Goal: Task Accomplishment & Management: Use online tool/utility

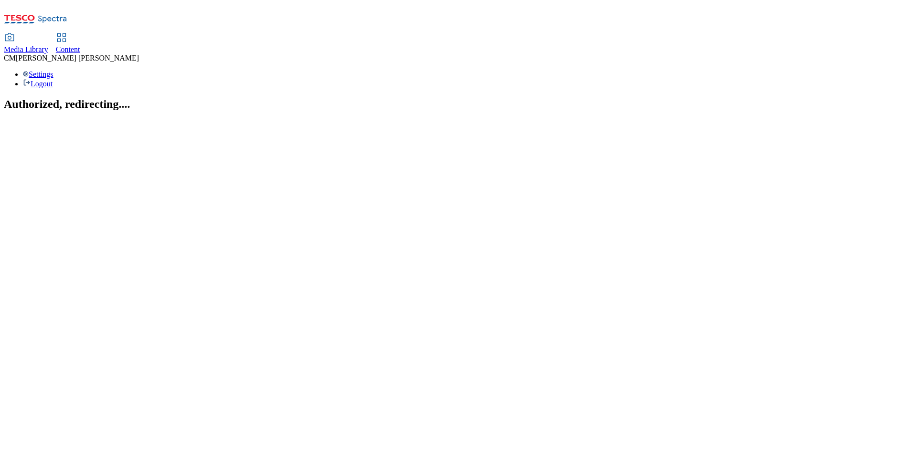
click at [80, 45] on div "Content" at bounding box center [68, 49] width 24 height 9
select select "ghs-uk"
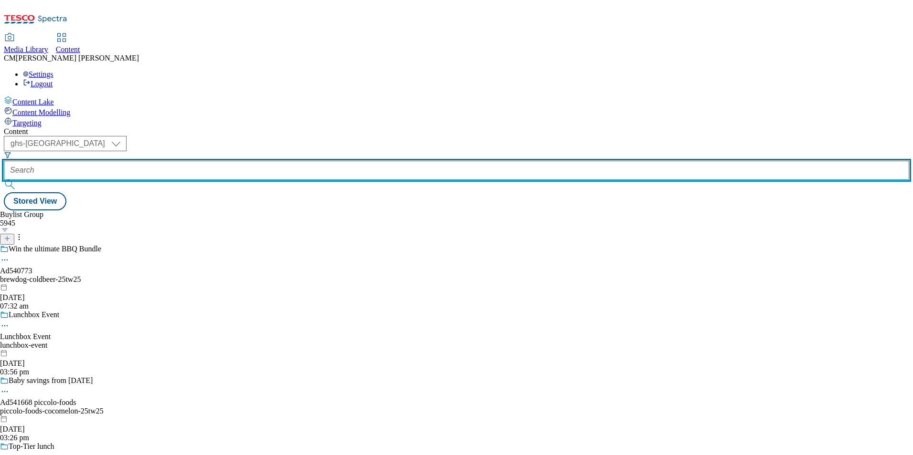
click at [252, 161] on input "text" at bounding box center [456, 170] width 905 height 19
paste input "541577"
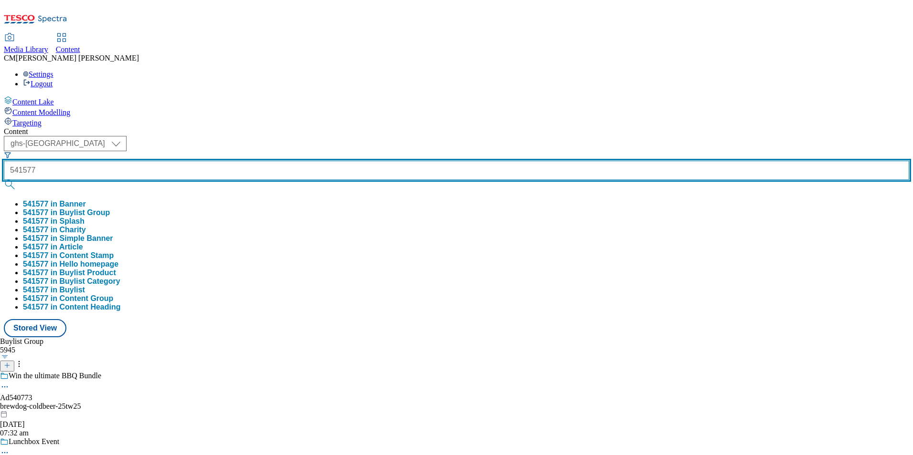
type input "541577"
click at [4, 180] on button "submit" at bounding box center [10, 185] width 13 height 10
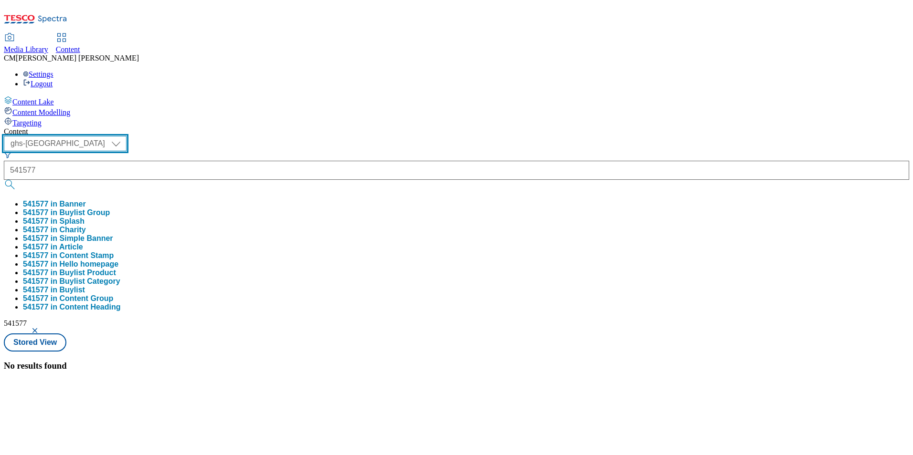
click at [126, 136] on select "ghs-roi ghs-uk" at bounding box center [65, 143] width 123 height 15
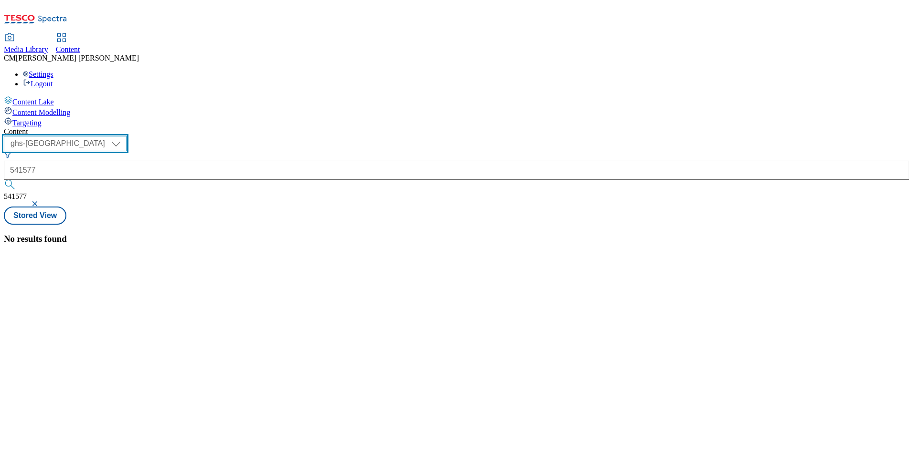
select select "ghs-roi"
click at [124, 136] on select "ghs-roi ghs-uk" at bounding box center [65, 143] width 123 height 15
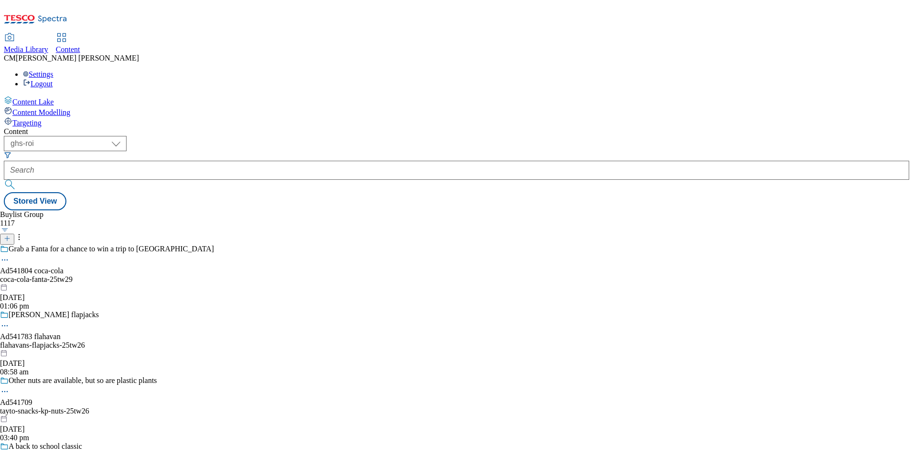
click at [238, 210] on div "Buylist Group 1117 Grab a Fanta for a chance to win a trip to los angeles Ad541…" at bounding box center [456, 210] width 905 height 0
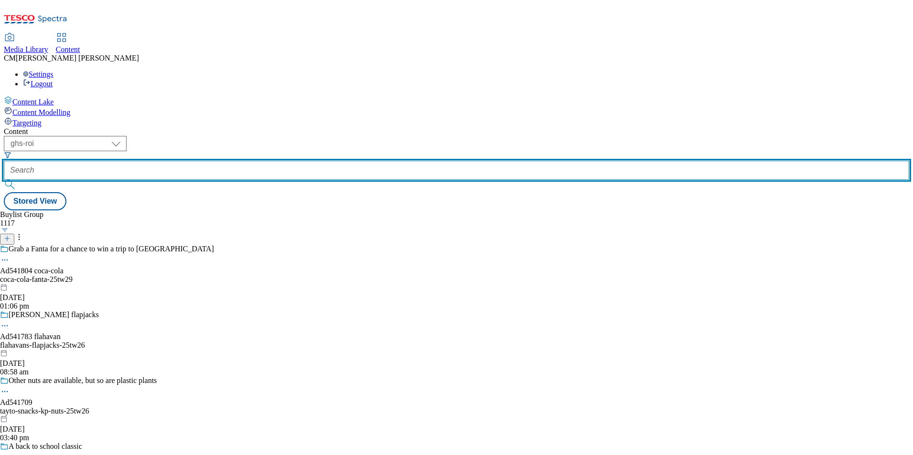
click at [235, 161] on input "text" at bounding box center [456, 170] width 905 height 19
paste input "541577"
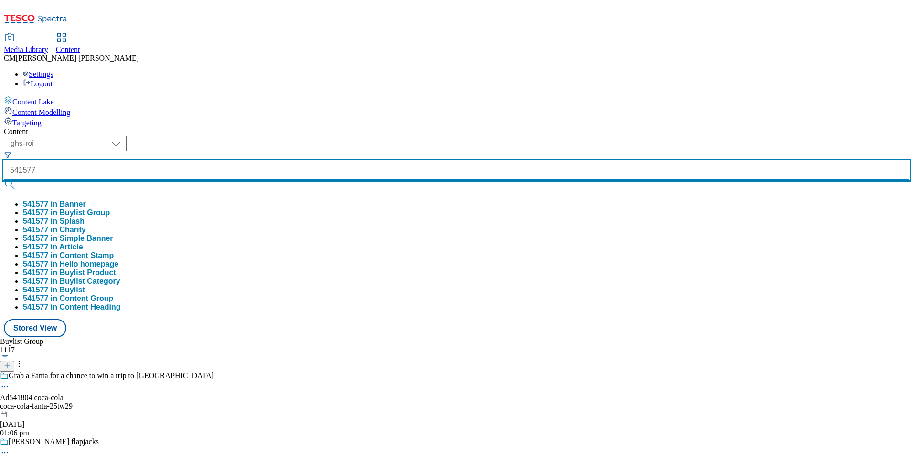
type input "541577"
click at [4, 180] on button "submit" at bounding box center [10, 185] width 13 height 10
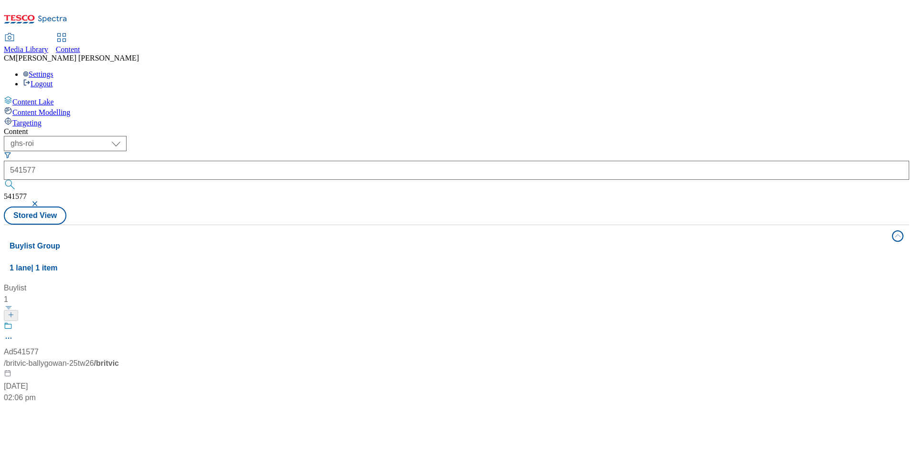
click at [123, 283] on header "Buylist 1" at bounding box center [63, 302] width 119 height 39
click at [123, 322] on div "Ad541577 / britvic-ballygowan-25tw26 / britvic 22 Jul 2025 02:06 pm" at bounding box center [63, 363] width 119 height 82
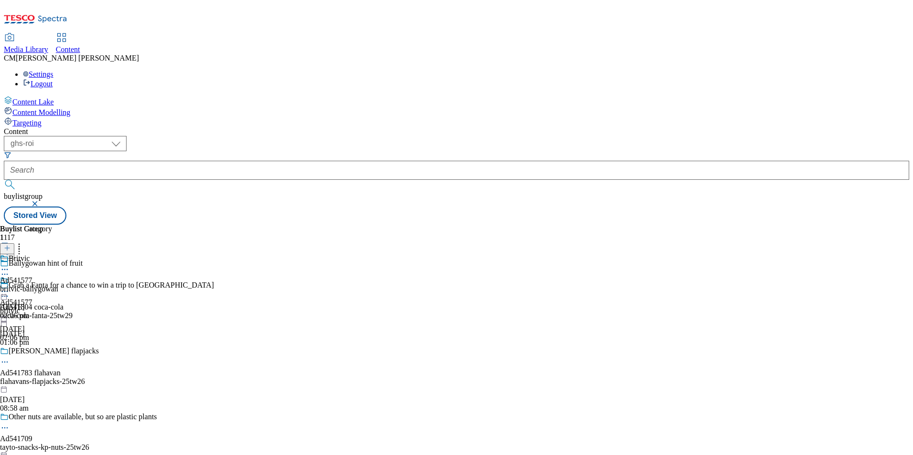
click at [10, 287] on icon at bounding box center [5, 292] width 10 height 10
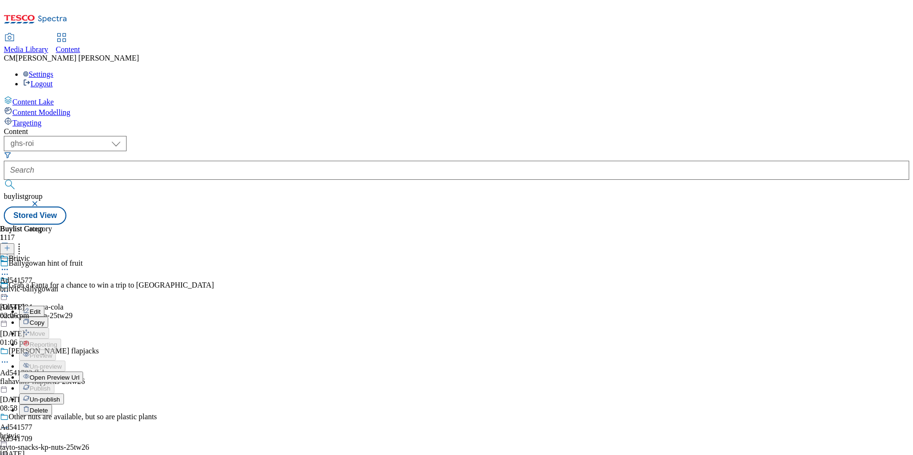
click at [44, 307] on div "Edit" at bounding box center [31, 311] width 25 height 8
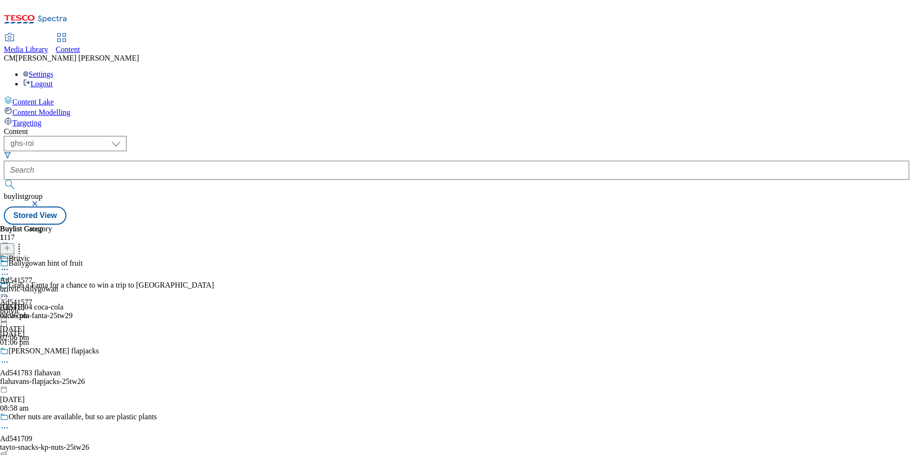
click at [10, 287] on icon at bounding box center [5, 292] width 10 height 10
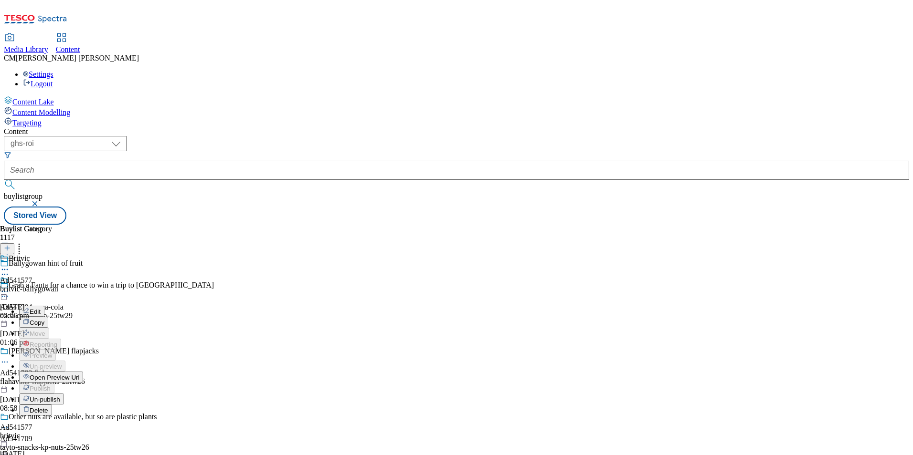
click at [41, 308] on span "Edit" at bounding box center [35, 311] width 11 height 7
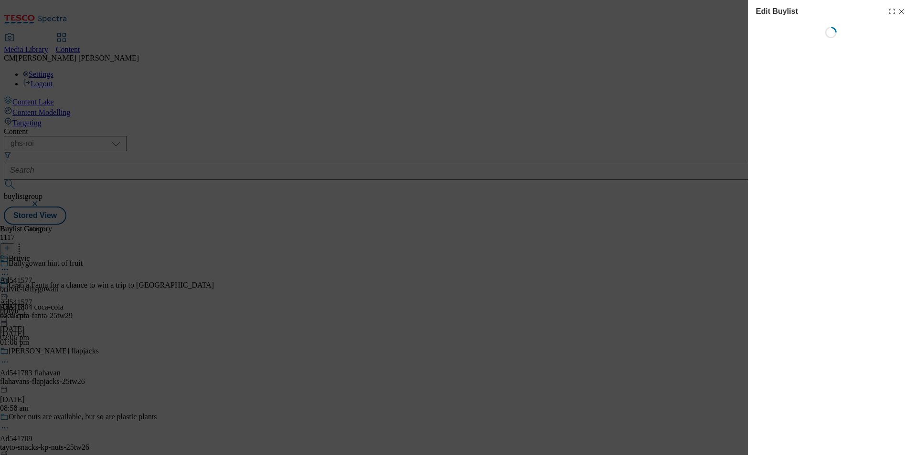
select select "tactical"
select select "supplier funded short term 1-3 weeks"
select select "dunnhumby"
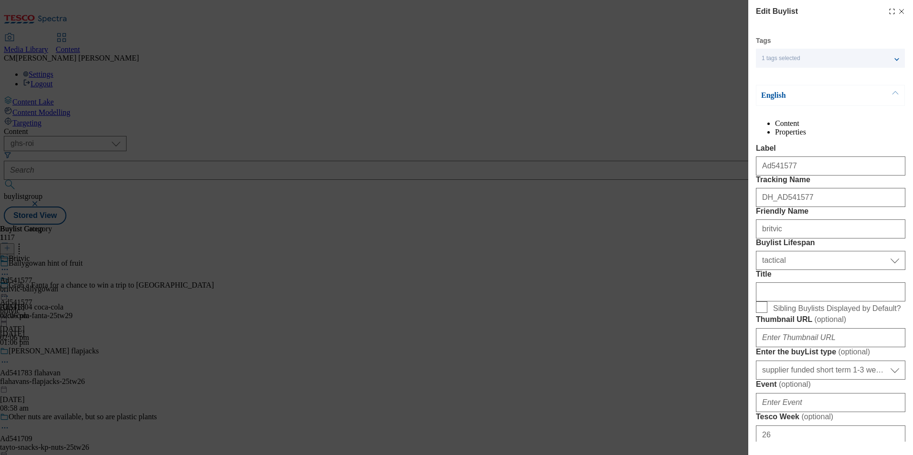
select select "Banner"
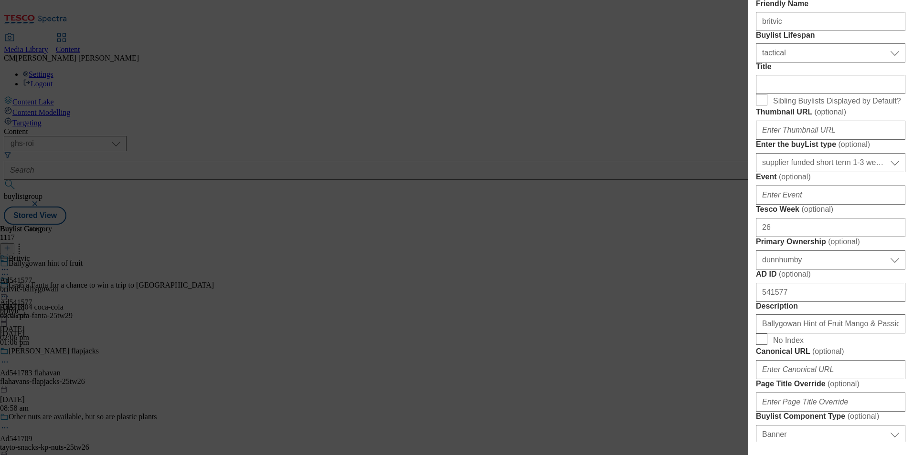
scroll to position [191, 0]
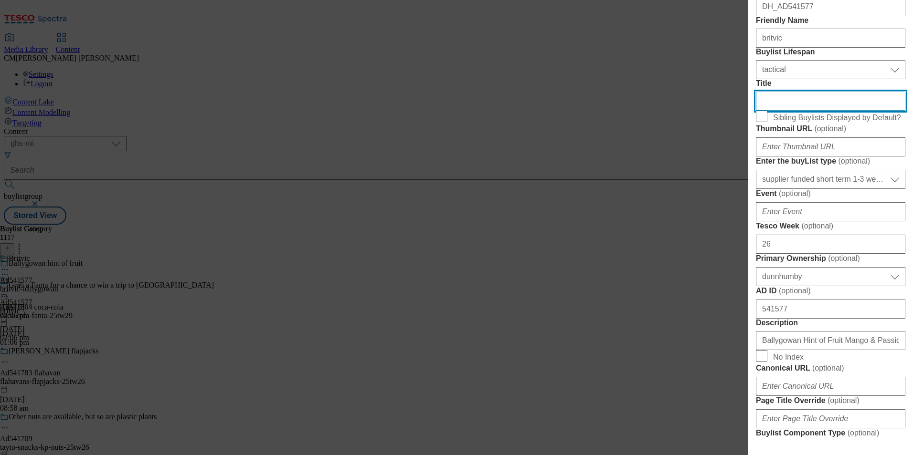
click at [782, 111] on input "Title" at bounding box center [830, 101] width 149 height 19
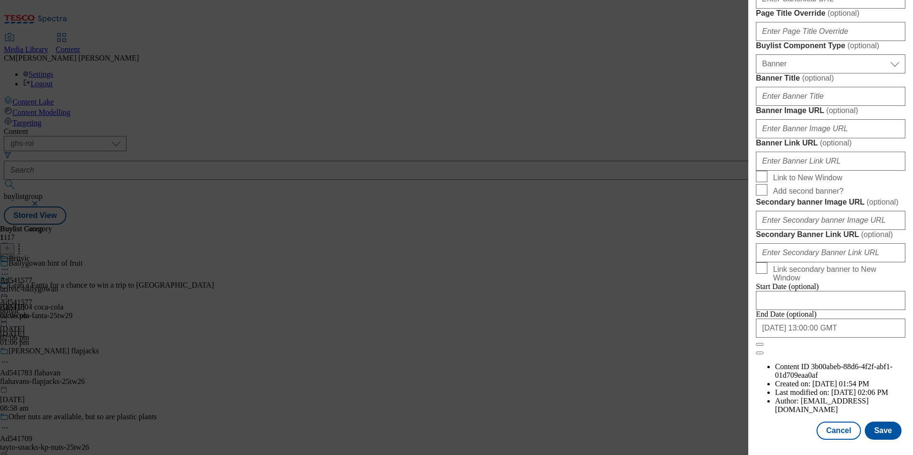
scroll to position [933, 0]
type input "Ballygowan"
click at [877, 426] on button "Save" at bounding box center [882, 431] width 37 height 18
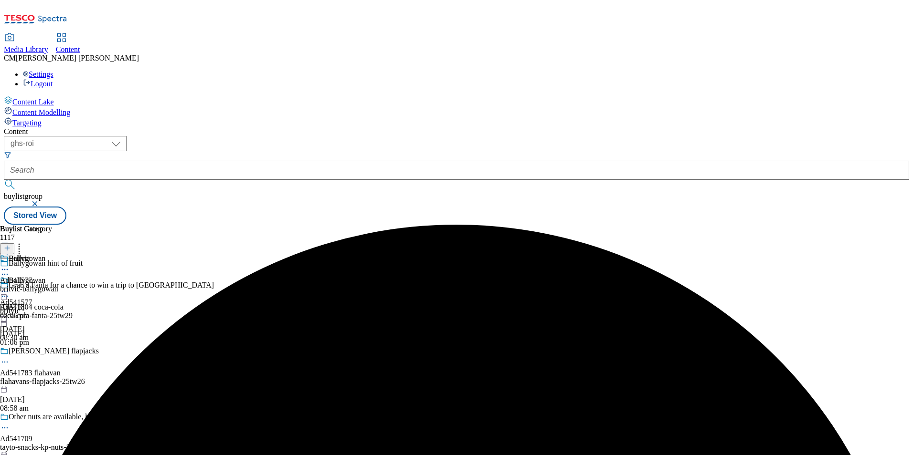
click at [10, 265] on icon at bounding box center [5, 270] width 10 height 10
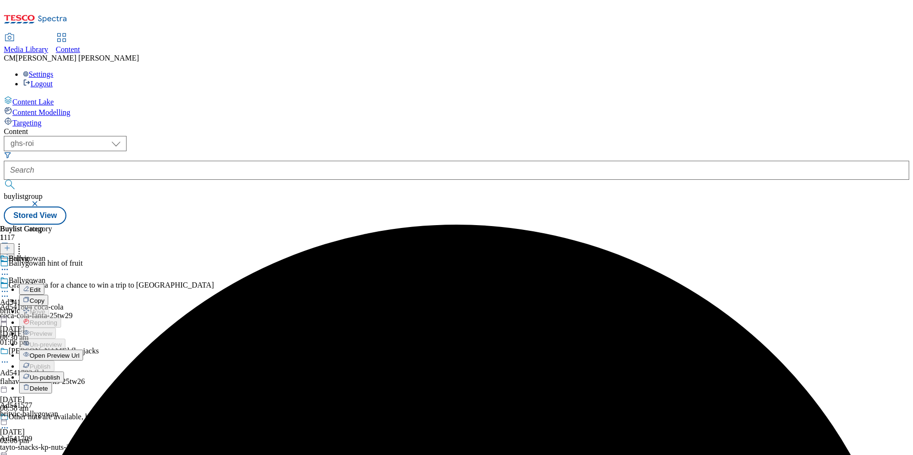
click at [41, 286] on span "Edit" at bounding box center [35, 289] width 11 height 7
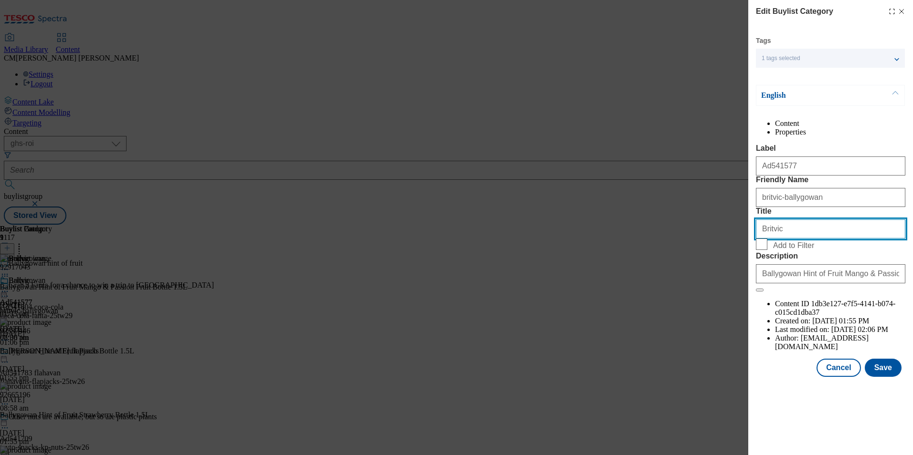
click at [785, 239] on input "Britvic" at bounding box center [830, 229] width 149 height 19
drag, startPoint x: 798, startPoint y: 283, endPoint x: 733, endPoint y: 281, distance: 64.9
click at [733, 281] on div "Edit Buylist Category Tags 1 tags selected fnf marketplace whoosh ghs buylist c…" at bounding box center [456, 227] width 913 height 455
type input "Hint of Fruit"
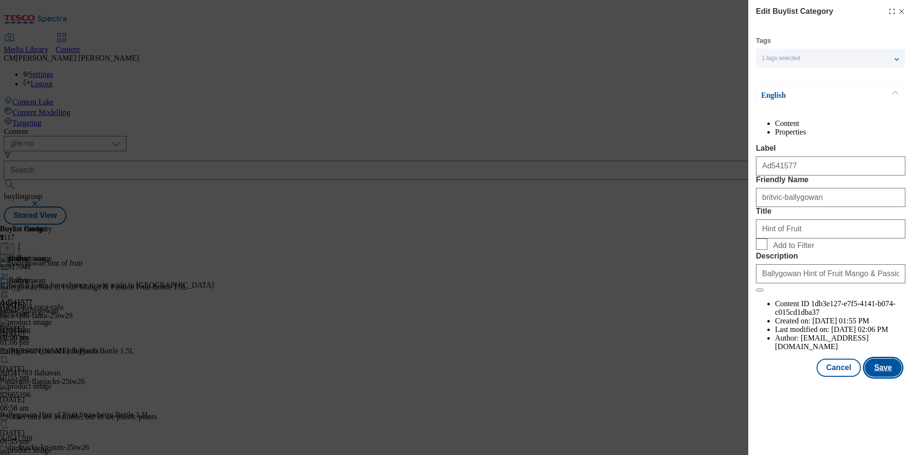
click at [882, 377] on button "Save" at bounding box center [882, 368] width 37 height 18
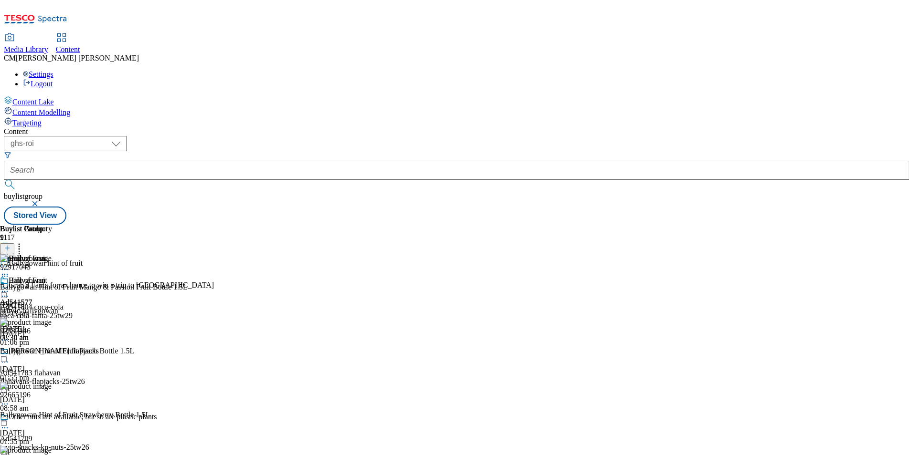
click at [10, 287] on icon at bounding box center [5, 292] width 10 height 10
click at [52, 352] on span "Preview" at bounding box center [41, 355] width 22 height 7
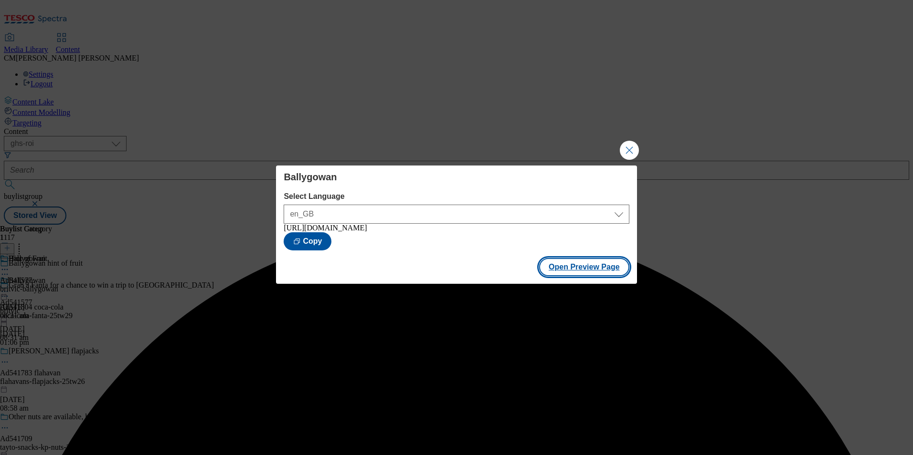
click at [580, 270] on button "Open Preview Page" at bounding box center [584, 267] width 90 height 18
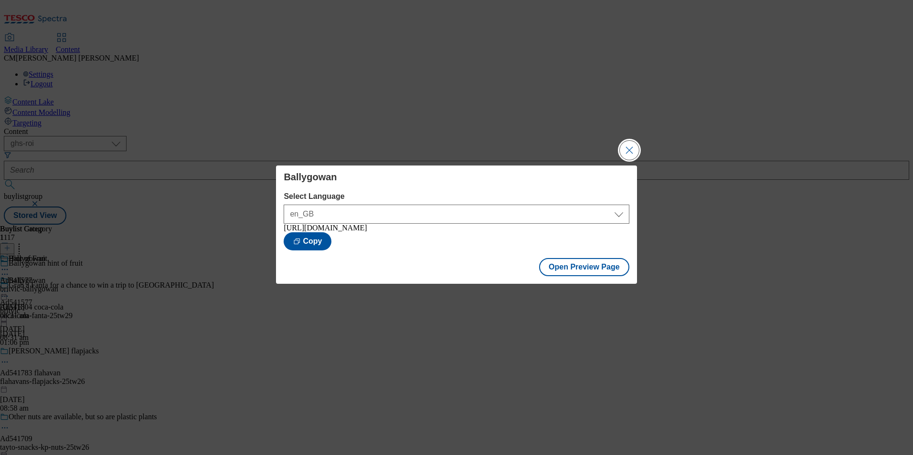
click at [628, 151] on button "Close Modal" at bounding box center [629, 150] width 19 height 19
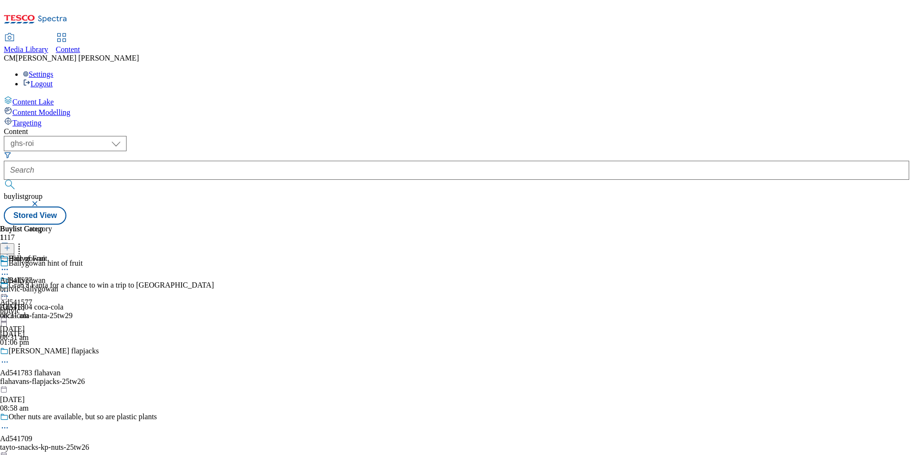
click at [10, 265] on icon at bounding box center [5, 270] width 10 height 10
click at [45, 276] on div "Ballygowan Ad541577 britvic 13 Aug 2025 08:31 am" at bounding box center [22, 309] width 45 height 66
click at [10, 287] on icon at bounding box center [5, 292] width 10 height 10
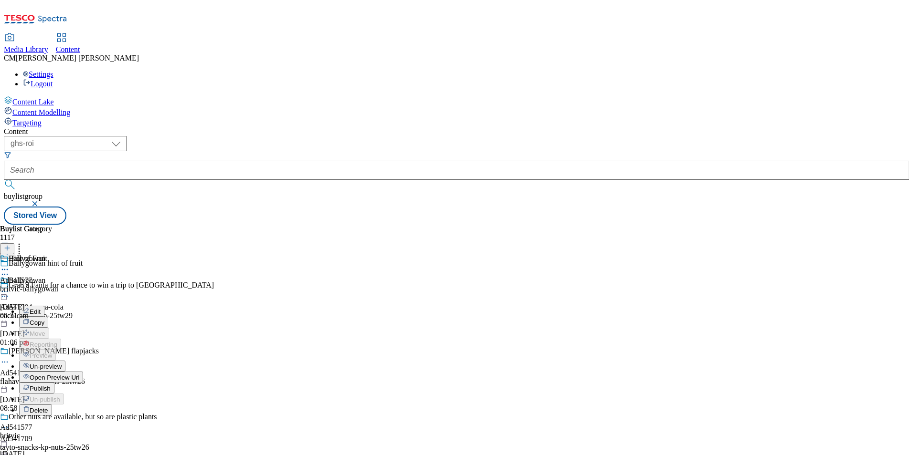
click at [41, 308] on span "Edit" at bounding box center [35, 311] width 11 height 7
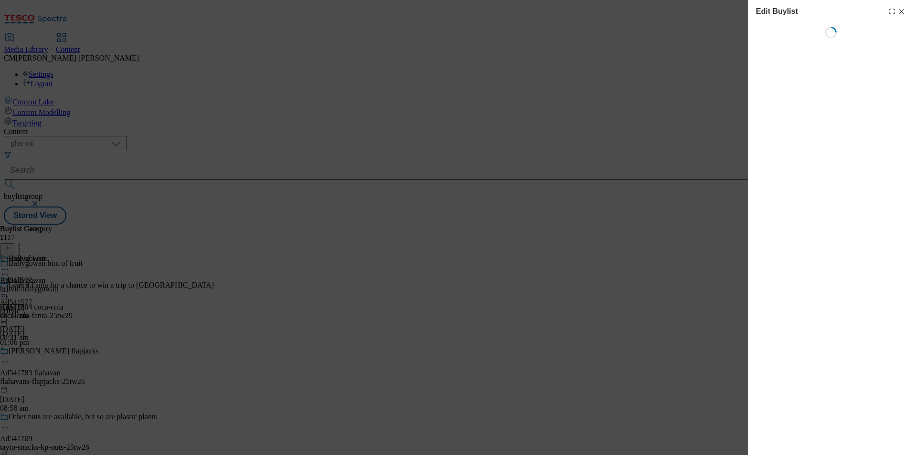
select select "tactical"
select select "supplier funded short term 1-3 weeks"
select select "dunnhumby"
select select "Banner"
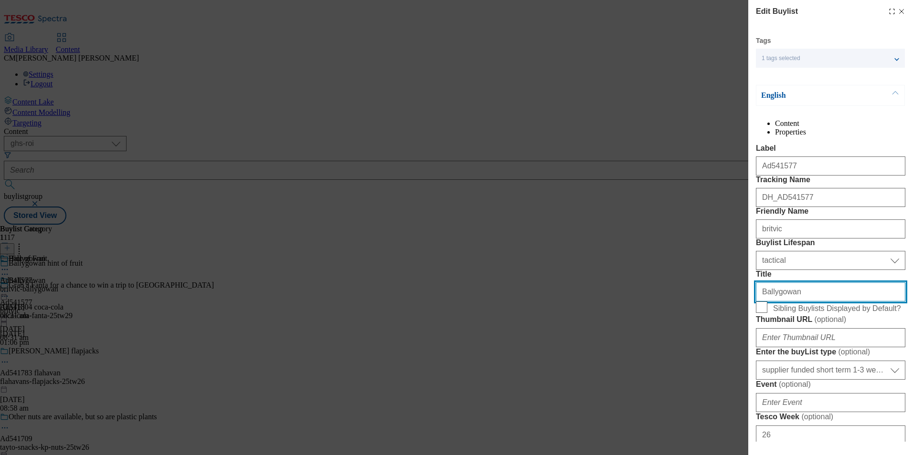
click at [797, 302] on input "Ballygowan" at bounding box center [830, 292] width 149 height 19
drag, startPoint x: 801, startPoint y: 376, endPoint x: 735, endPoint y: 375, distance: 66.4
click at [735, 375] on div "Edit Buylist Tags 1 tags selected fnf marketplace whoosh ghs buylist English Co…" at bounding box center [456, 227] width 913 height 455
type input "Hint of Fruit"
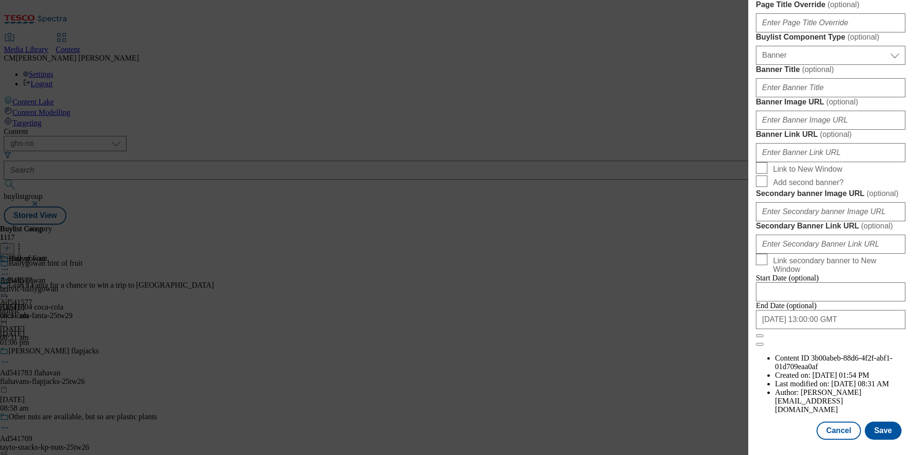
scroll to position [933, 0]
click at [878, 425] on button "Save" at bounding box center [882, 431] width 37 height 18
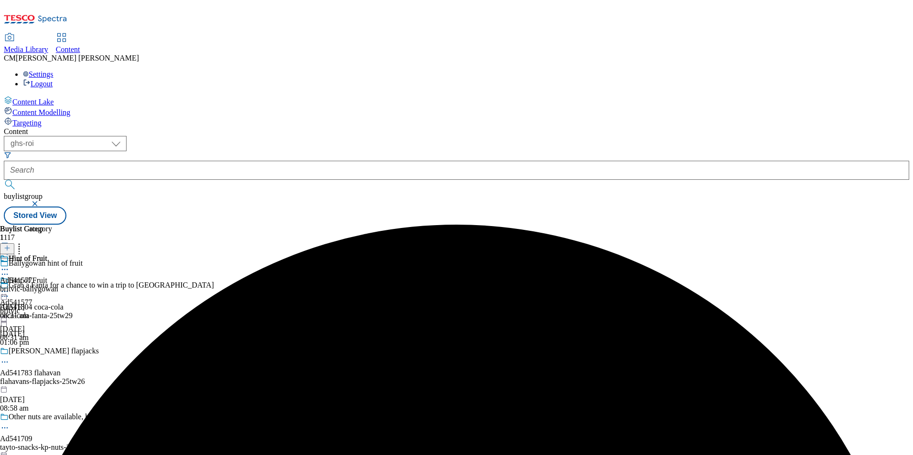
click at [10, 270] on icon at bounding box center [5, 275] width 10 height 10
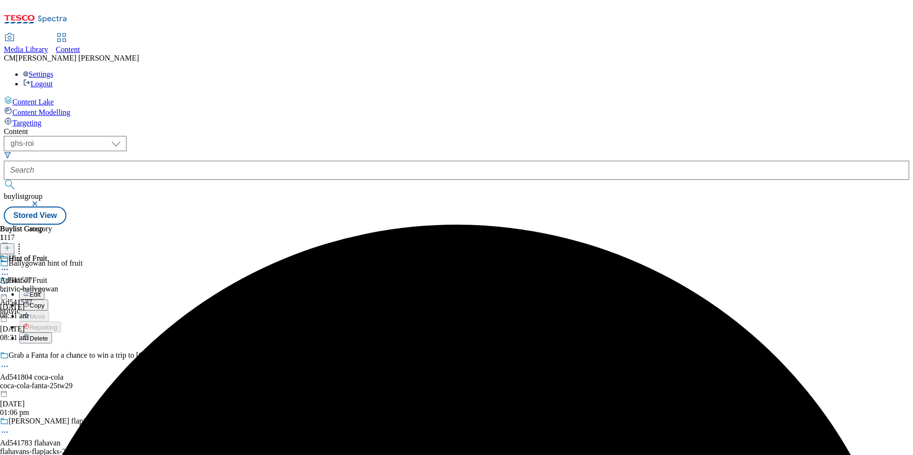
click at [44, 289] on button "Edit" at bounding box center [31, 294] width 25 height 11
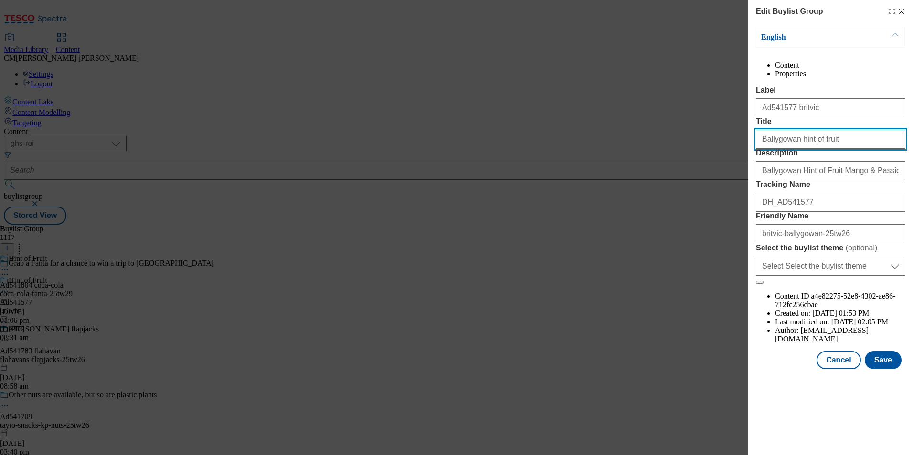
drag, startPoint x: 828, startPoint y: 177, endPoint x: 790, endPoint y: 177, distance: 37.7
click at [790, 149] on input "Ballygowan hint of fruit" at bounding box center [830, 139] width 149 height 19
type input "Ballygowan"
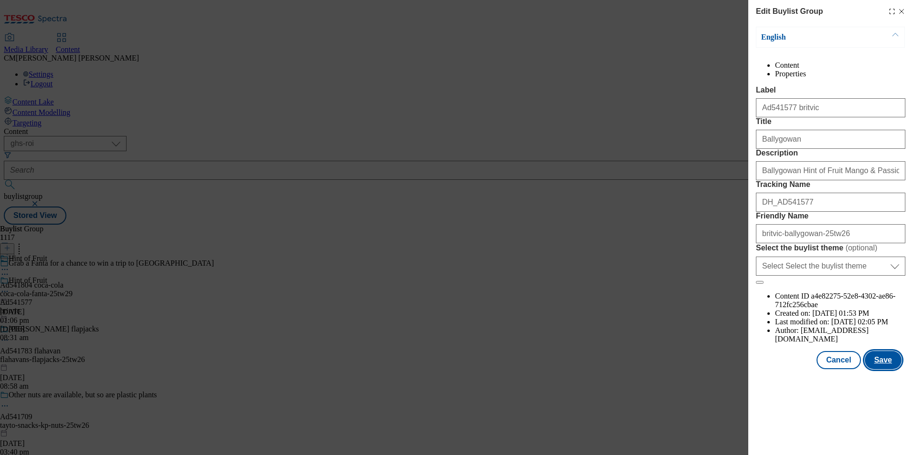
click at [888, 369] on button "Save" at bounding box center [882, 360] width 37 height 18
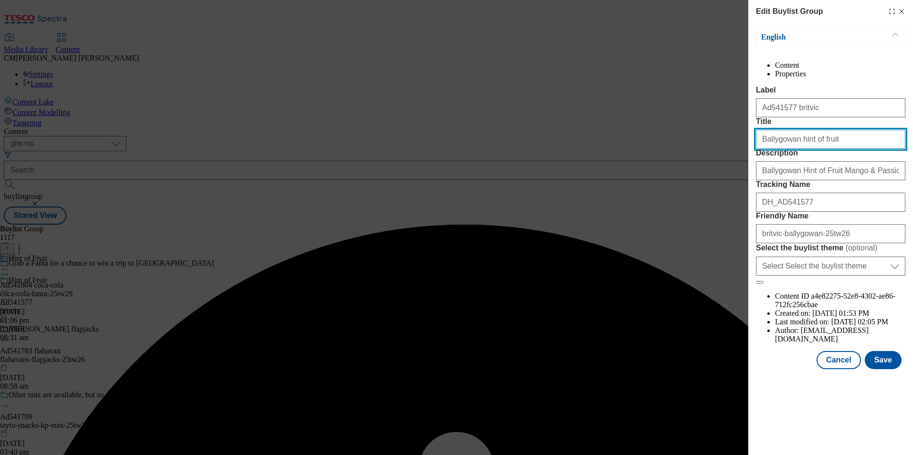
click at [827, 149] on input "Ballygowan hint of fruit" at bounding box center [830, 139] width 149 height 19
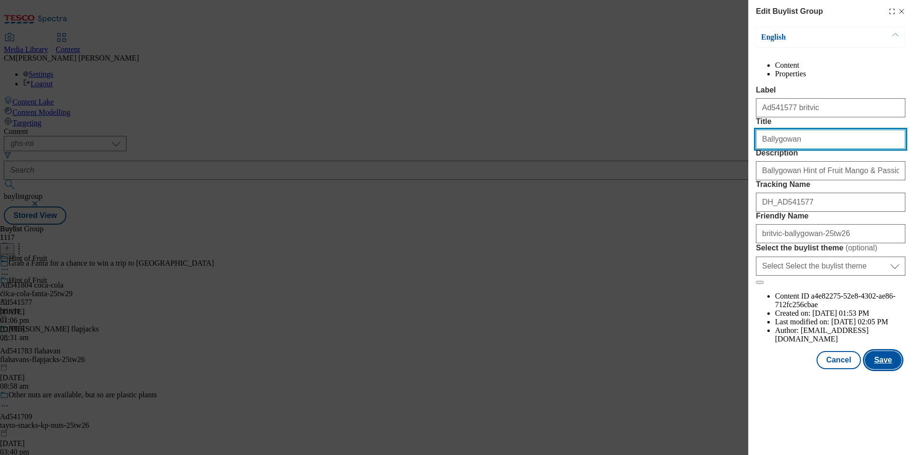
type input "Ballygowan"
click at [887, 369] on button "Save" at bounding box center [882, 360] width 37 height 18
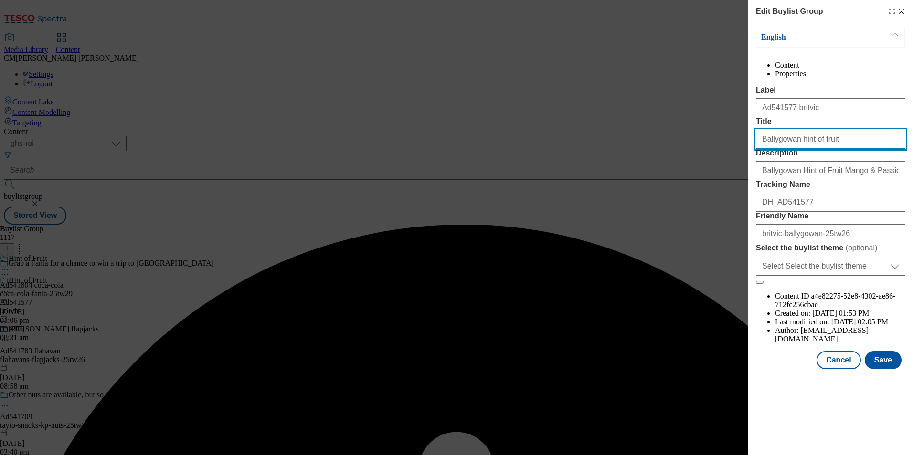
drag, startPoint x: 836, startPoint y: 174, endPoint x: 791, endPoint y: 176, distance: 44.5
click at [791, 149] on input "Ballygowan hint of fruit" at bounding box center [830, 139] width 149 height 19
type input "Ballygowan"
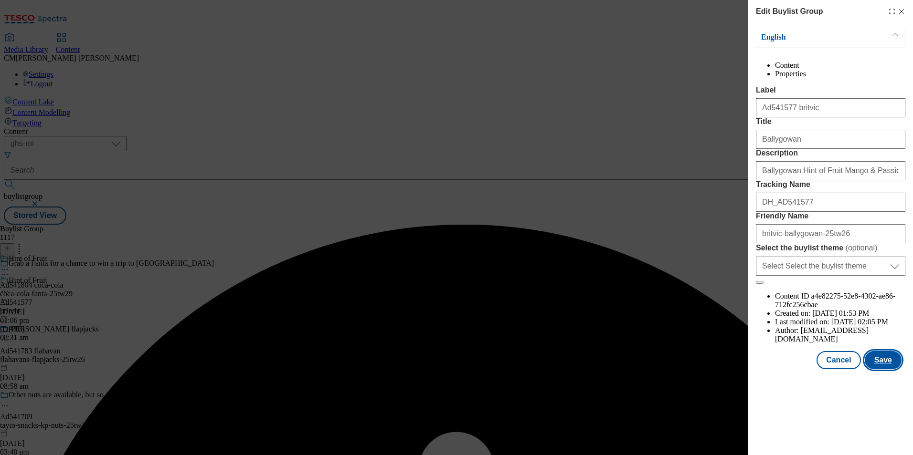
click at [881, 369] on button "Save" at bounding box center [882, 360] width 37 height 18
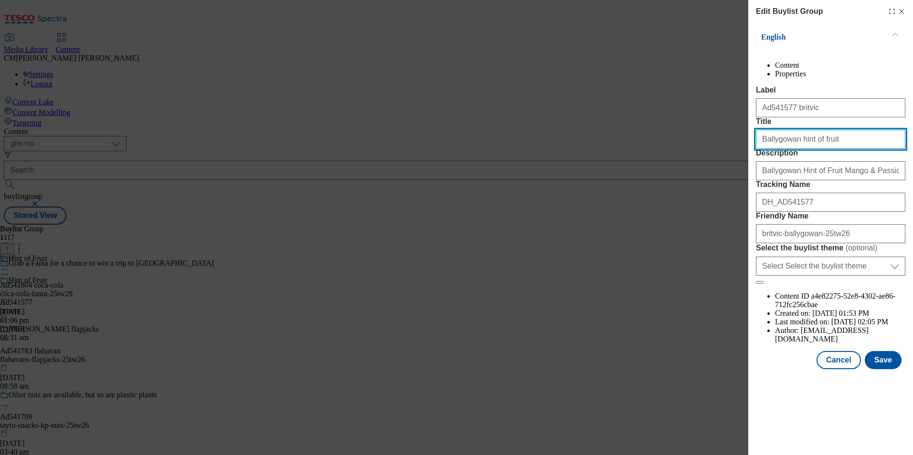
click at [830, 149] on input "Ballygowan hint of fruit" at bounding box center [830, 139] width 149 height 19
drag, startPoint x: 828, startPoint y: 179, endPoint x: 792, endPoint y: 180, distance: 35.8
click at [792, 149] on input "Ballygowan hint of fruit" at bounding box center [830, 139] width 149 height 19
type input "Ballygowan"
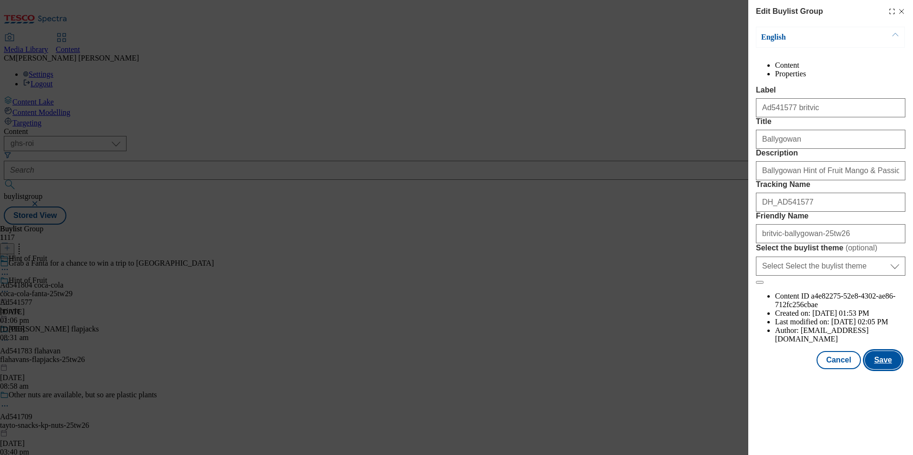
click at [887, 369] on button "Save" at bounding box center [882, 360] width 37 height 18
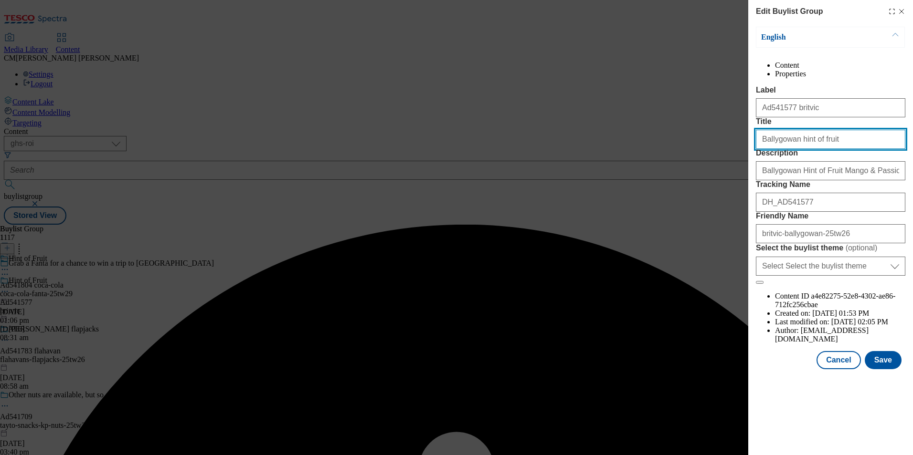
click at [830, 149] on input "Ballygowan hint of fruit" at bounding box center [830, 139] width 149 height 19
drag, startPoint x: 829, startPoint y: 175, endPoint x: 794, endPoint y: 176, distance: 34.9
click at [794, 149] on input "Ballygowan hint of fruit" at bounding box center [830, 139] width 149 height 19
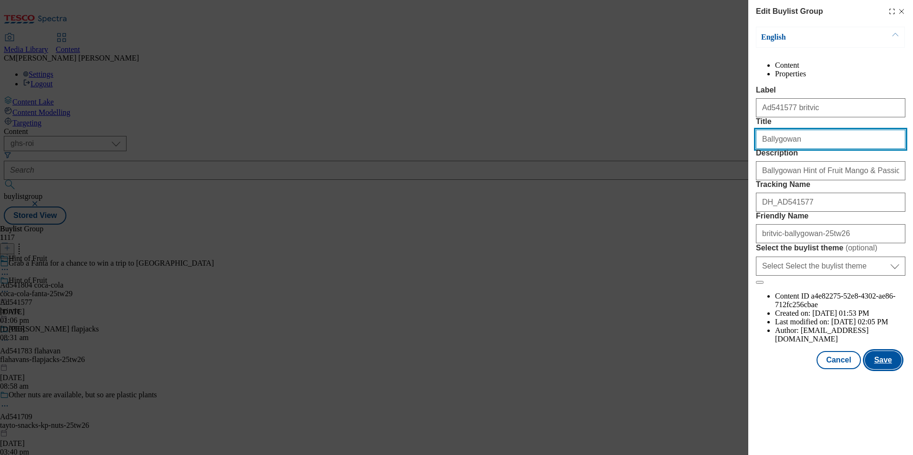
type input "Ballygowan"
click at [892, 369] on button "Save" at bounding box center [882, 360] width 37 height 18
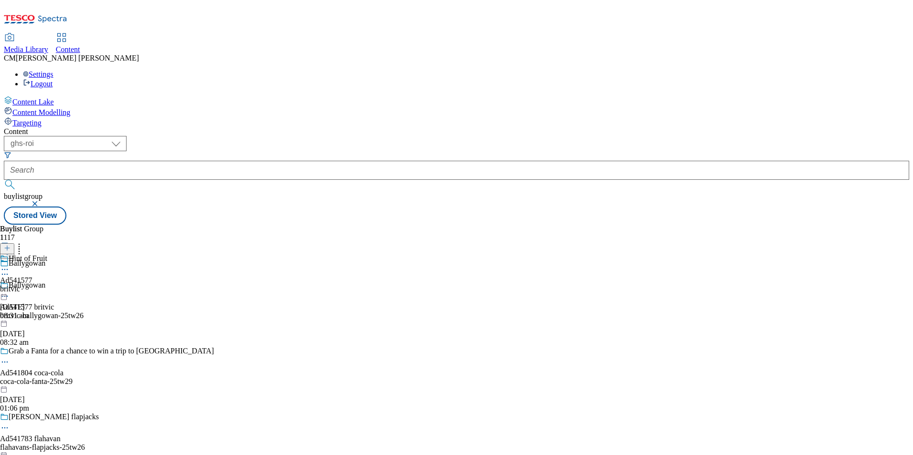
click at [214, 281] on div "Ballygowan Ad541577 britvic britvic-ballygowan-25tw26 13 Aug 2025 08:32 am" at bounding box center [107, 314] width 214 height 66
click at [10, 292] on icon at bounding box center [5, 297] width 10 height 10
click at [10, 265] on icon at bounding box center [5, 270] width 10 height 10
click at [52, 330] on span "Preview" at bounding box center [41, 333] width 22 height 7
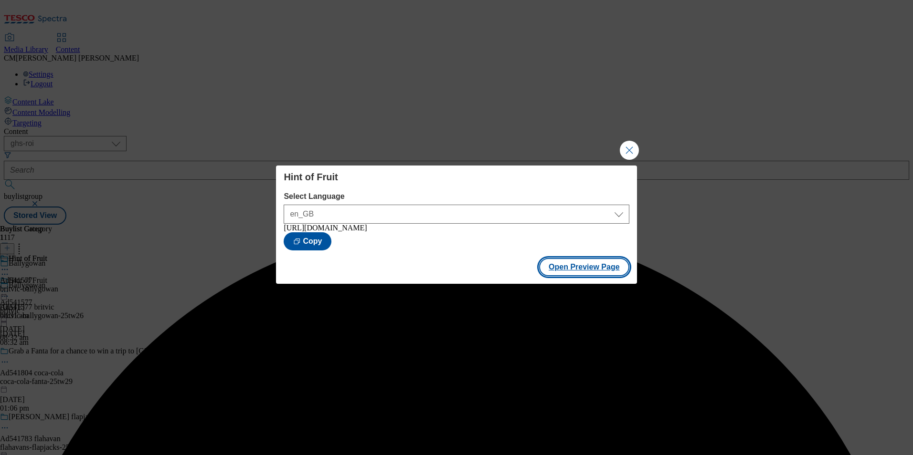
click at [586, 275] on button "Open Preview Page" at bounding box center [584, 267] width 90 height 18
click at [629, 147] on button "Close Modal" at bounding box center [629, 150] width 19 height 19
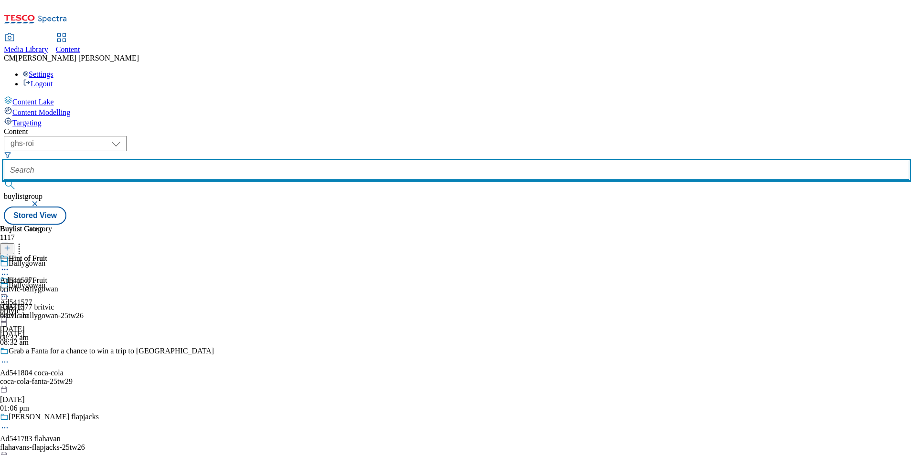
click at [223, 161] on input "text" at bounding box center [456, 170] width 905 height 19
paste input "541579"
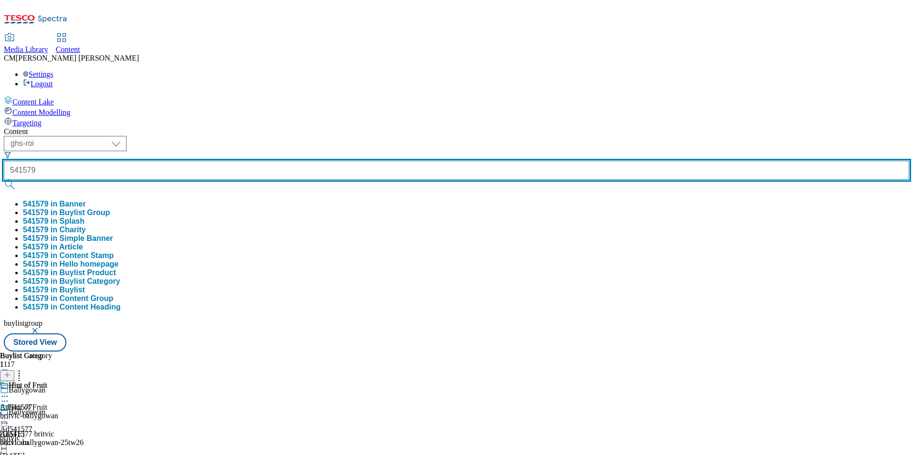
type input "541579"
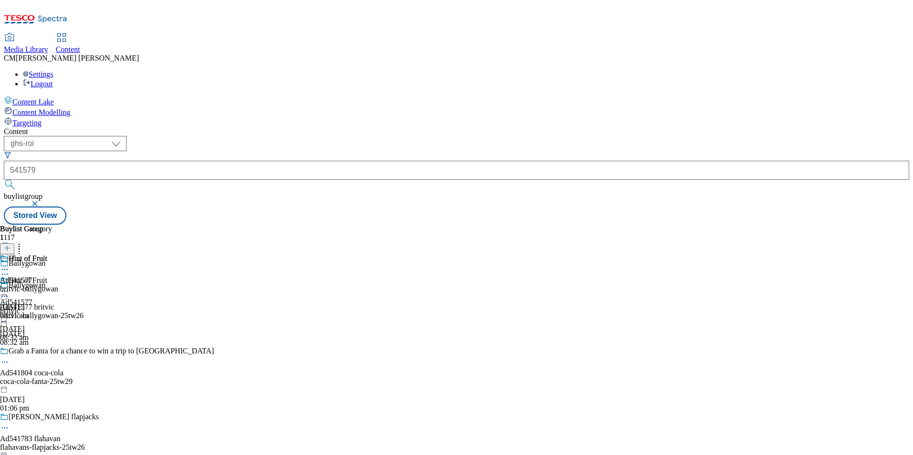
click at [17, 180] on button "submit" at bounding box center [10, 185] width 13 height 10
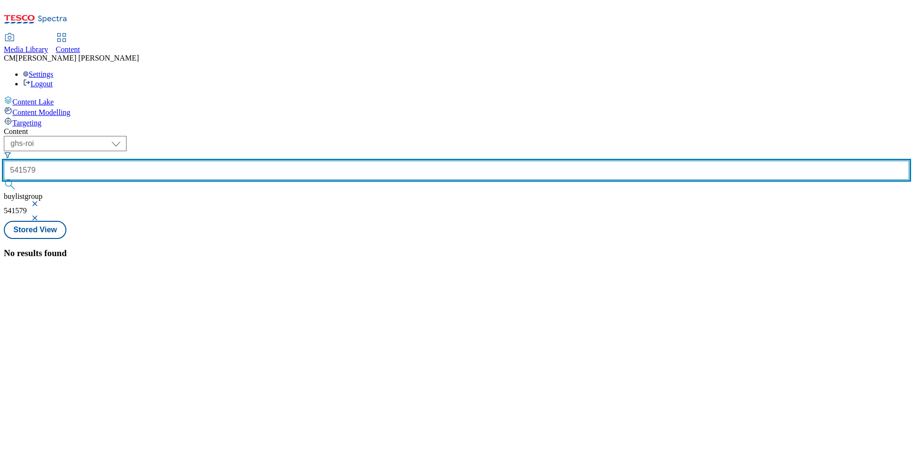
click at [235, 161] on input "541579" at bounding box center [456, 170] width 905 height 19
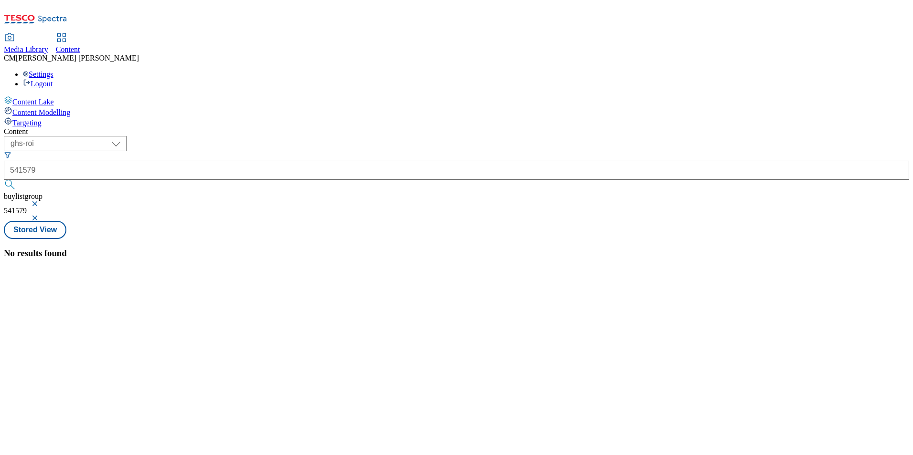
click at [41, 201] on button "button" at bounding box center [36, 204] width 10 height 6
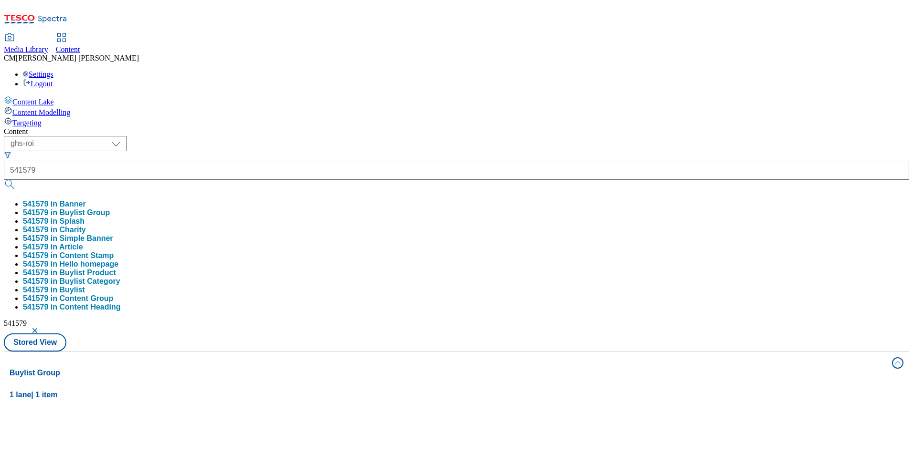
click at [41, 328] on button "button" at bounding box center [36, 331] width 10 height 6
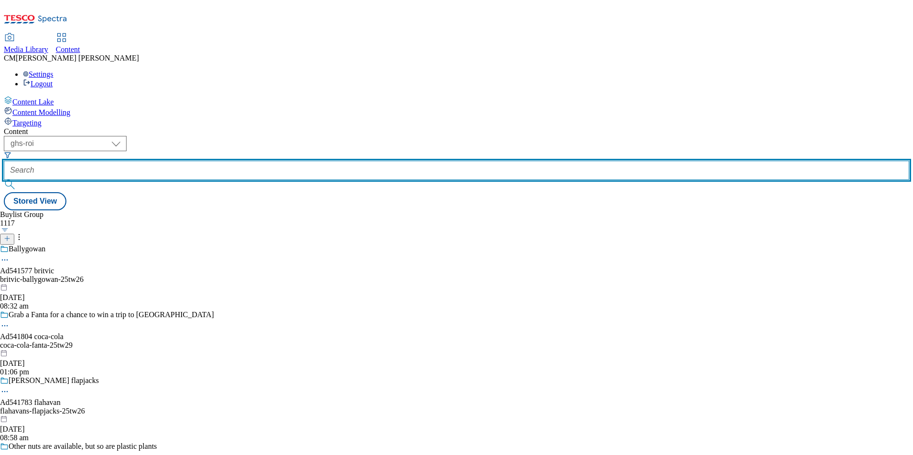
click at [242, 161] on input "text" at bounding box center [456, 170] width 905 height 19
paste input "541579"
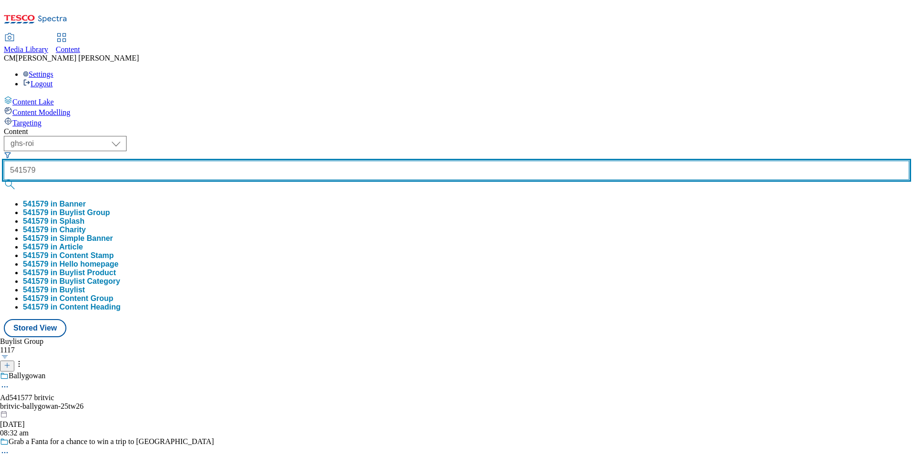
type input "541579"
click at [4, 180] on button "submit" at bounding box center [10, 185] width 13 height 10
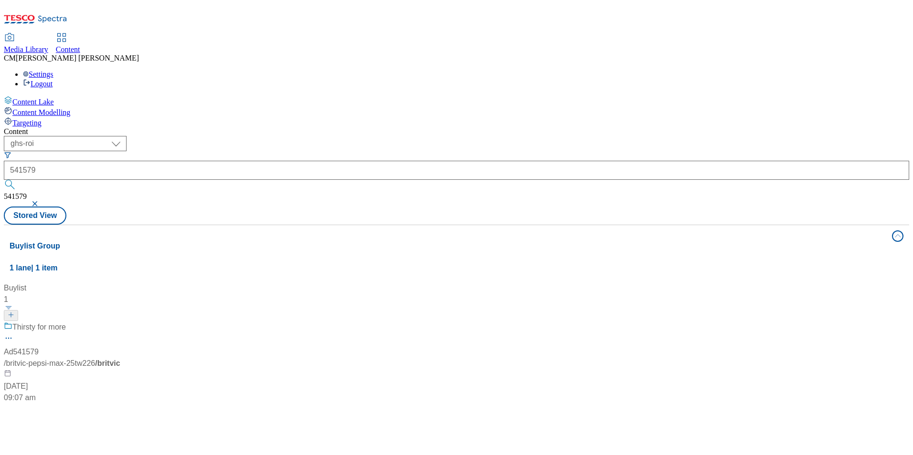
click at [346, 283] on div "Buylist 1 Thirsty for more Ad541579 / britvic-pepsi-max-25tw226 / britvic 23 Ju…" at bounding box center [457, 283] width 894 height 0
click at [123, 322] on div "Thirsty for more" at bounding box center [63, 334] width 119 height 25
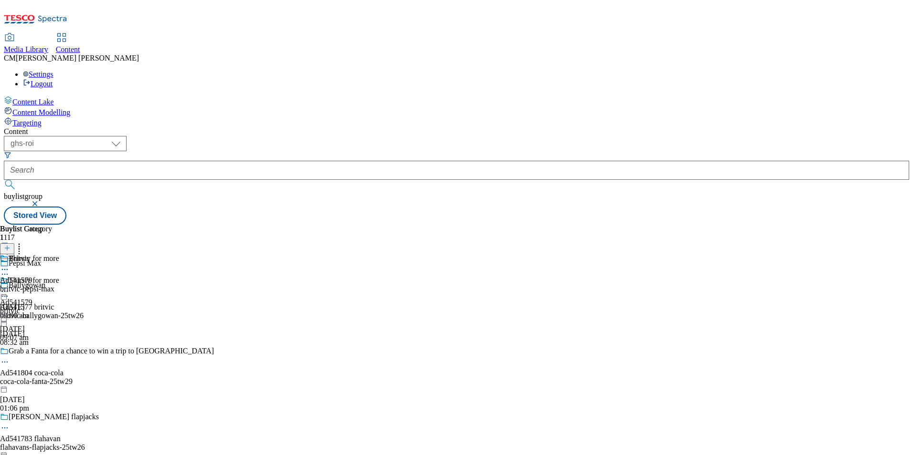
click at [10, 287] on icon at bounding box center [5, 292] width 10 height 10
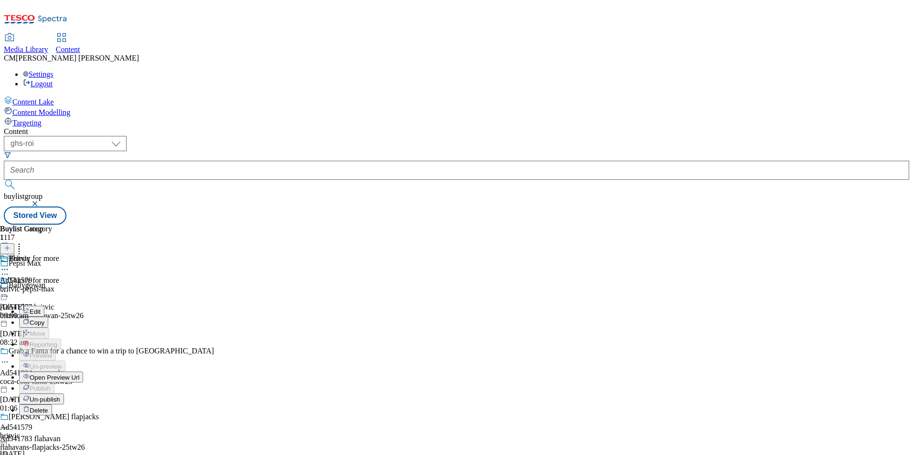
click at [44, 306] on button "Edit" at bounding box center [31, 311] width 25 height 11
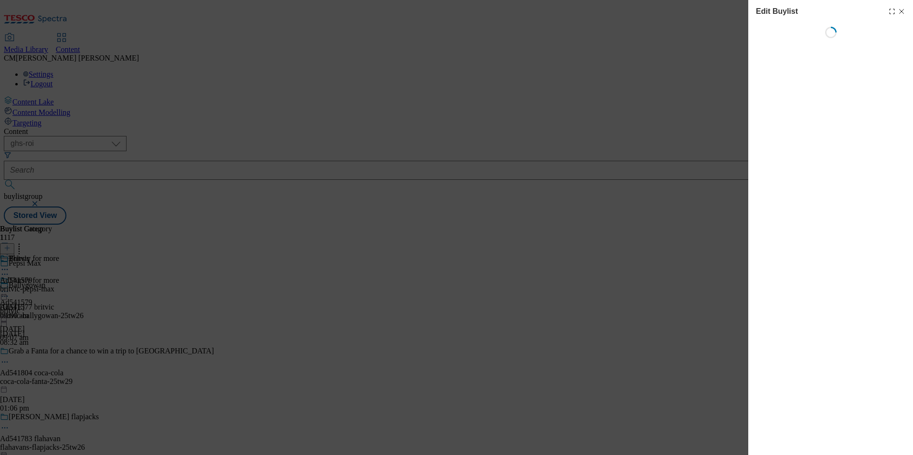
select select "tactical"
select select "supplier funded short term 1-3 weeks"
select select "dunnhumby"
select select "Banner"
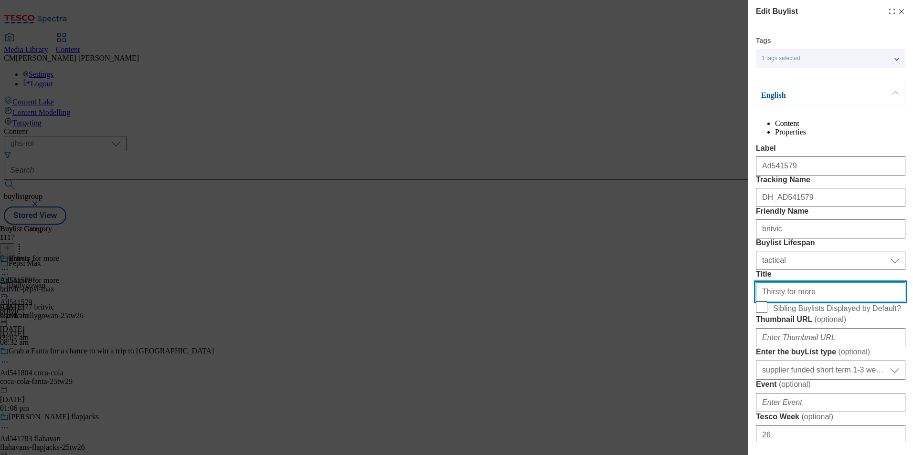
click at [793, 302] on input "Thirsty for more" at bounding box center [830, 292] width 149 height 19
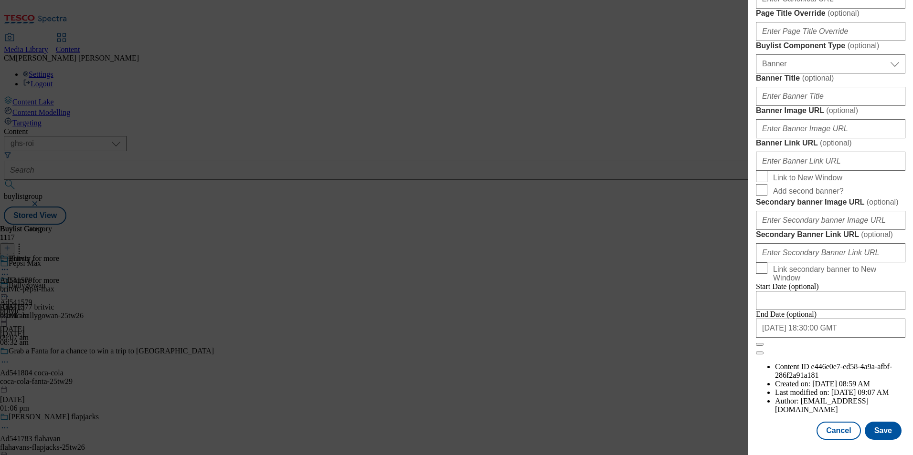
scroll to position [933, 0]
type input "Thirsty for More"
click at [877, 430] on button "Save" at bounding box center [882, 431] width 37 height 18
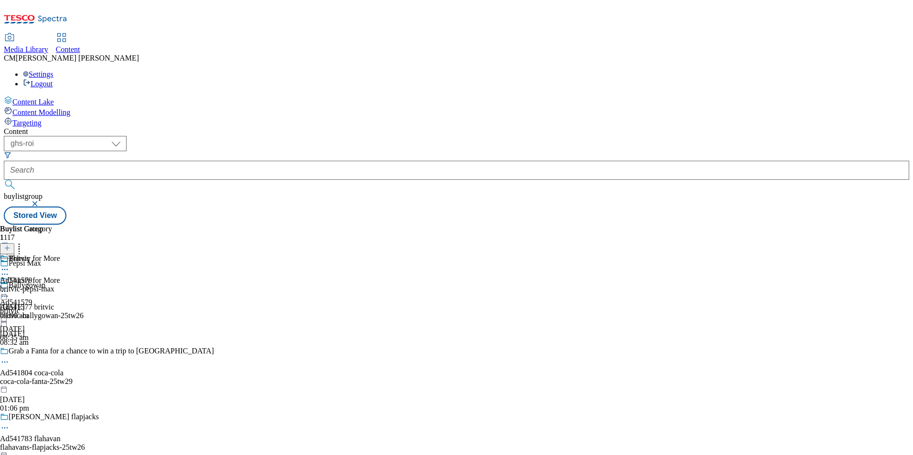
click at [10, 287] on icon at bounding box center [5, 292] width 10 height 10
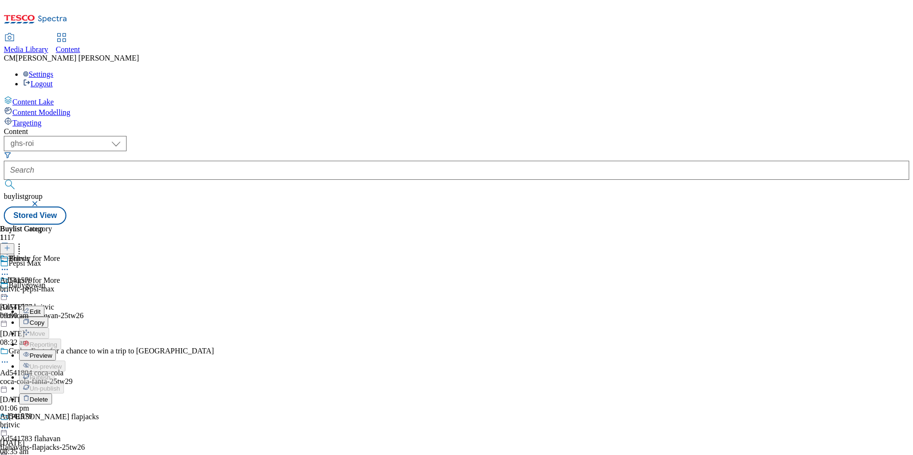
click at [65, 350] on li "Preview" at bounding box center [42, 355] width 46 height 11
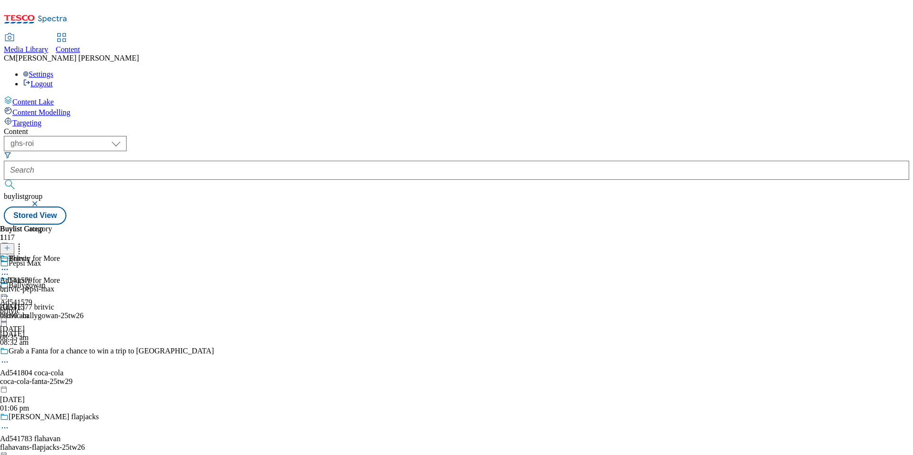
click at [10, 287] on icon at bounding box center [5, 292] width 10 height 10
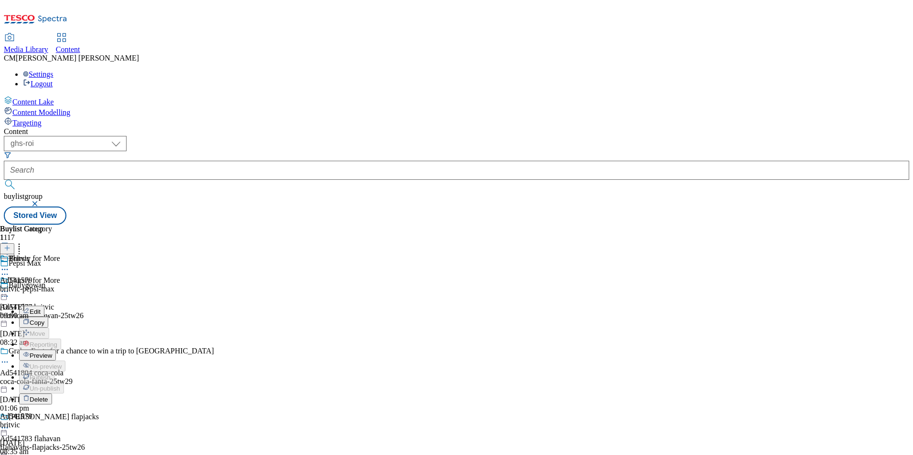
click at [52, 352] on span "Preview" at bounding box center [41, 355] width 22 height 7
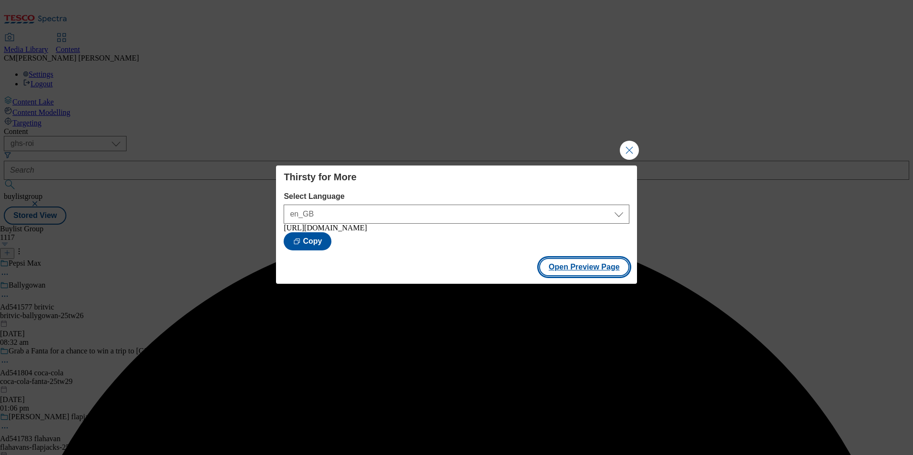
click at [559, 267] on button "Open Preview Page" at bounding box center [584, 267] width 90 height 18
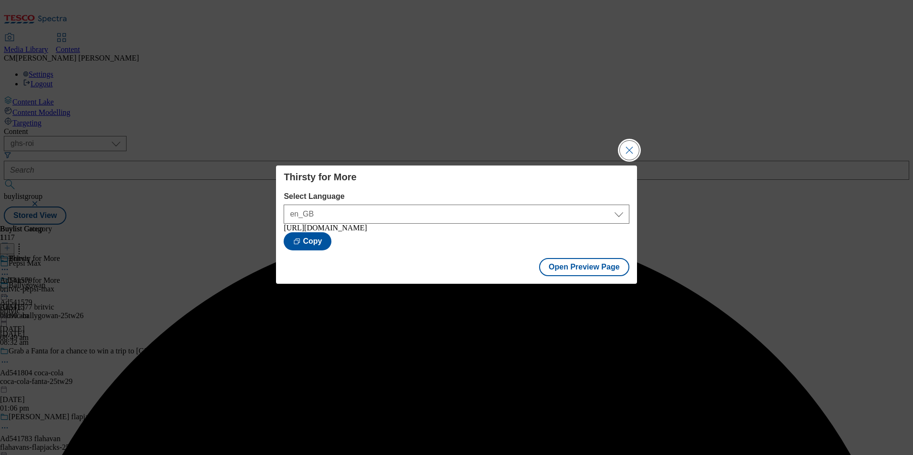
click at [625, 151] on button "Close Modal" at bounding box center [629, 150] width 19 height 19
